Goal: Information Seeking & Learning: Learn about a topic

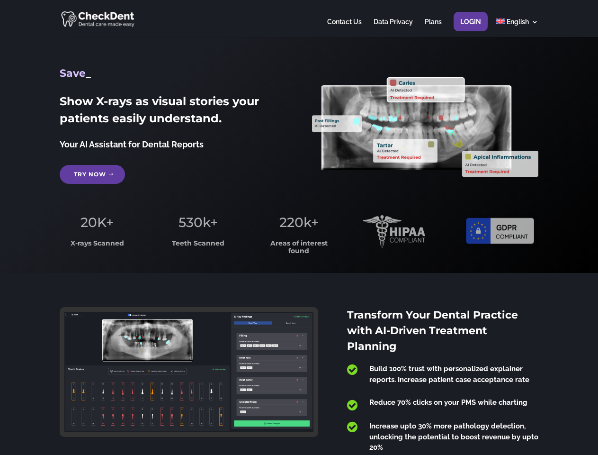
click at [299, 227] on span "220k+" at bounding box center [299, 222] width 39 height 16
click at [299, 18] on div at bounding box center [299, 18] width 478 height 37
click at [299, 227] on span "220k+" at bounding box center [299, 222] width 39 height 16
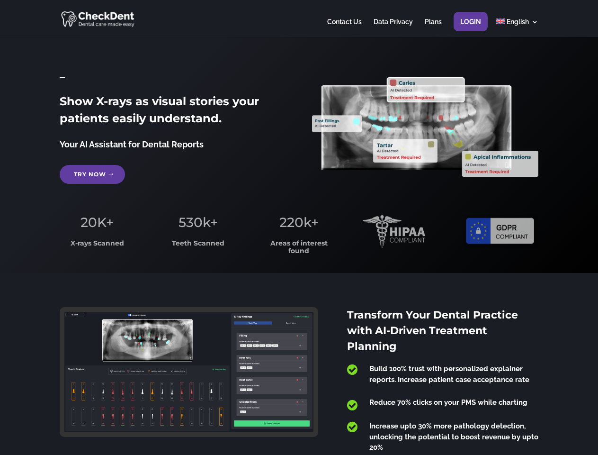
click at [299, 18] on div at bounding box center [299, 18] width 478 height 37
